Goal: Find specific page/section: Find specific page/section

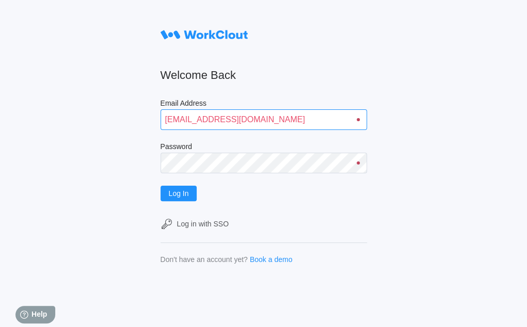
type input "quadristi@simcona.com"
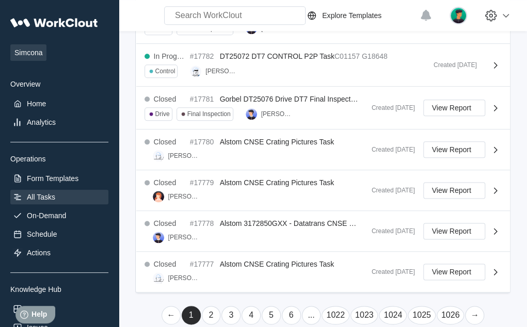
scroll to position [437, 0]
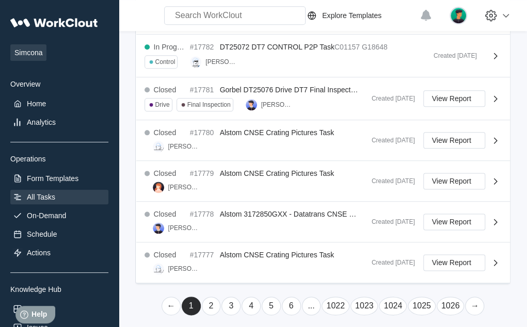
click at [473, 300] on link "→" at bounding box center [474, 306] width 19 height 19
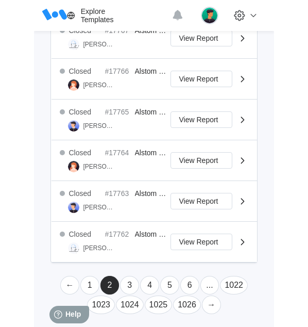
scroll to position [500, 0]
